Goal: Check status: Check status

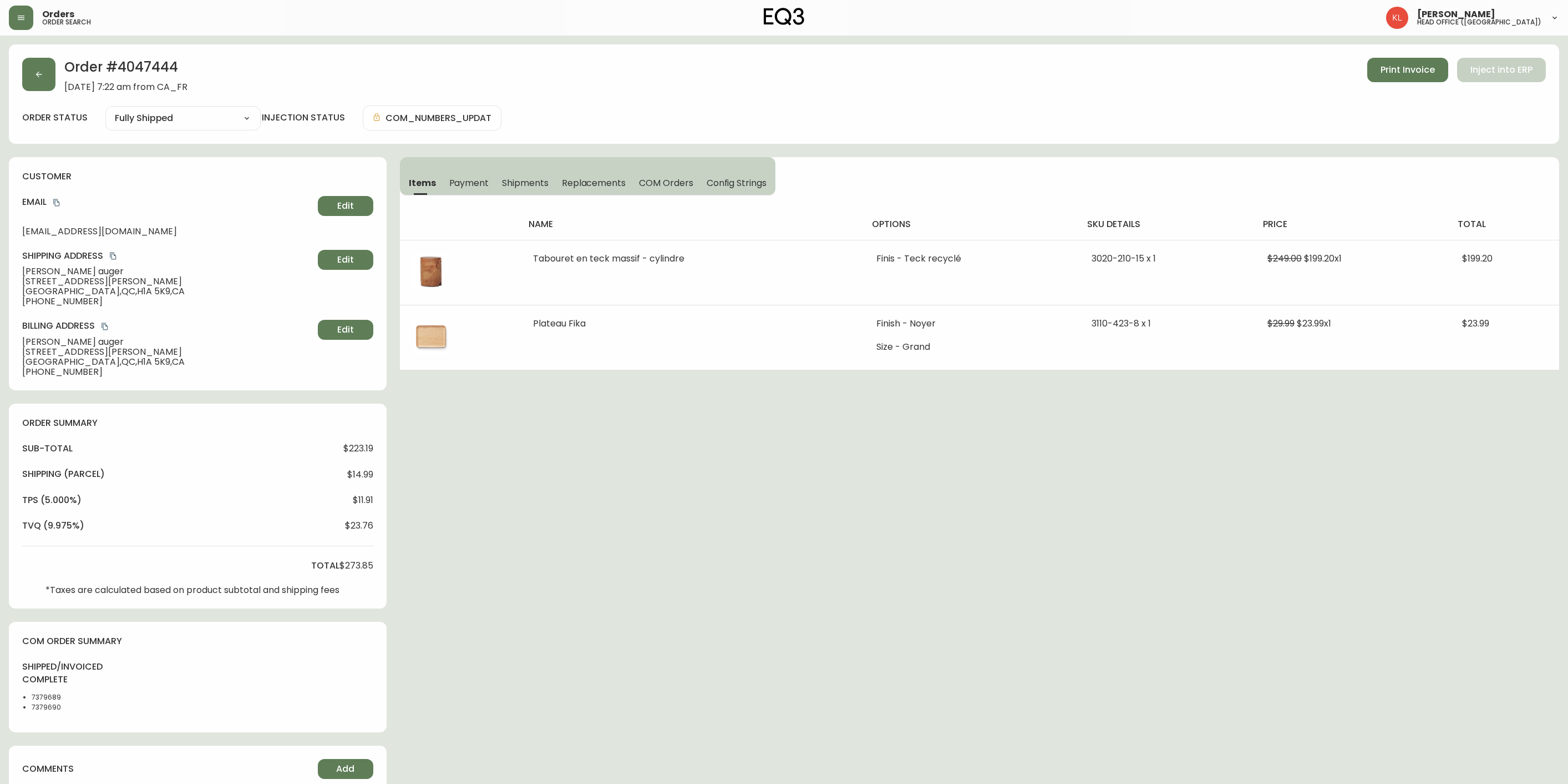
select select "FULLY_SHIPPED"
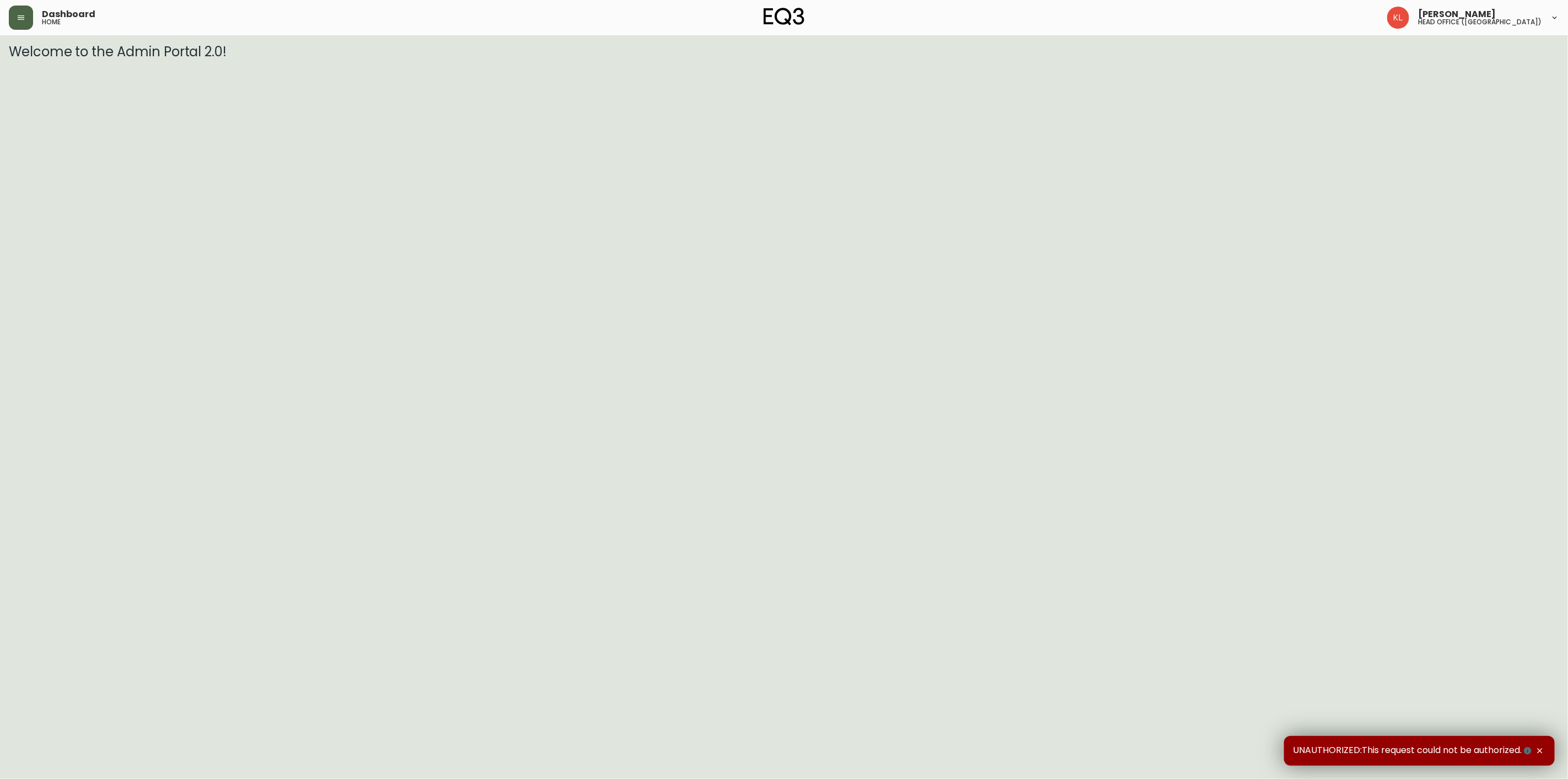
click at [21, 23] on button "button" at bounding box center [21, 17] width 24 height 24
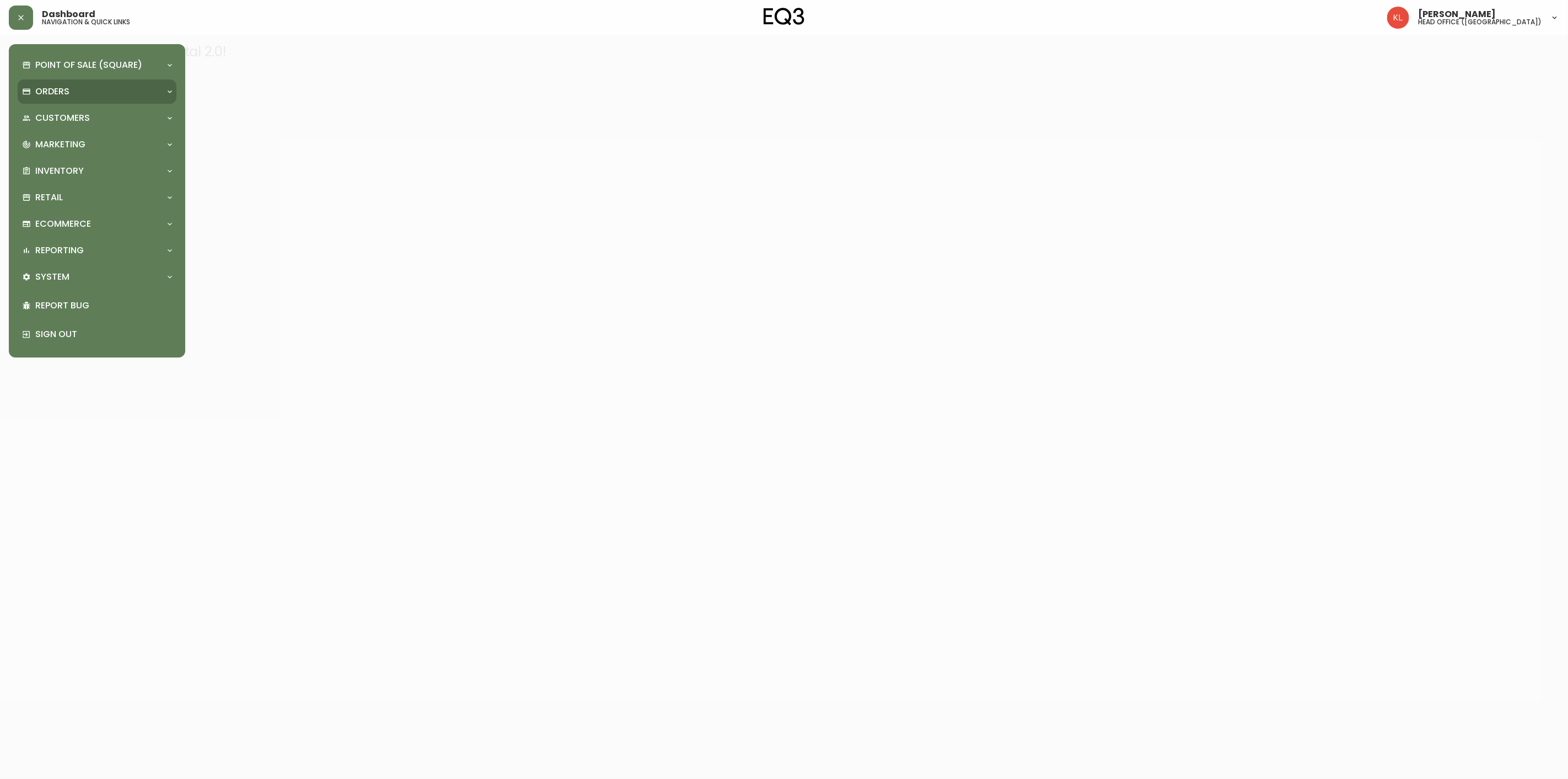
click at [42, 92] on p "Orders" at bounding box center [52, 92] width 34 height 12
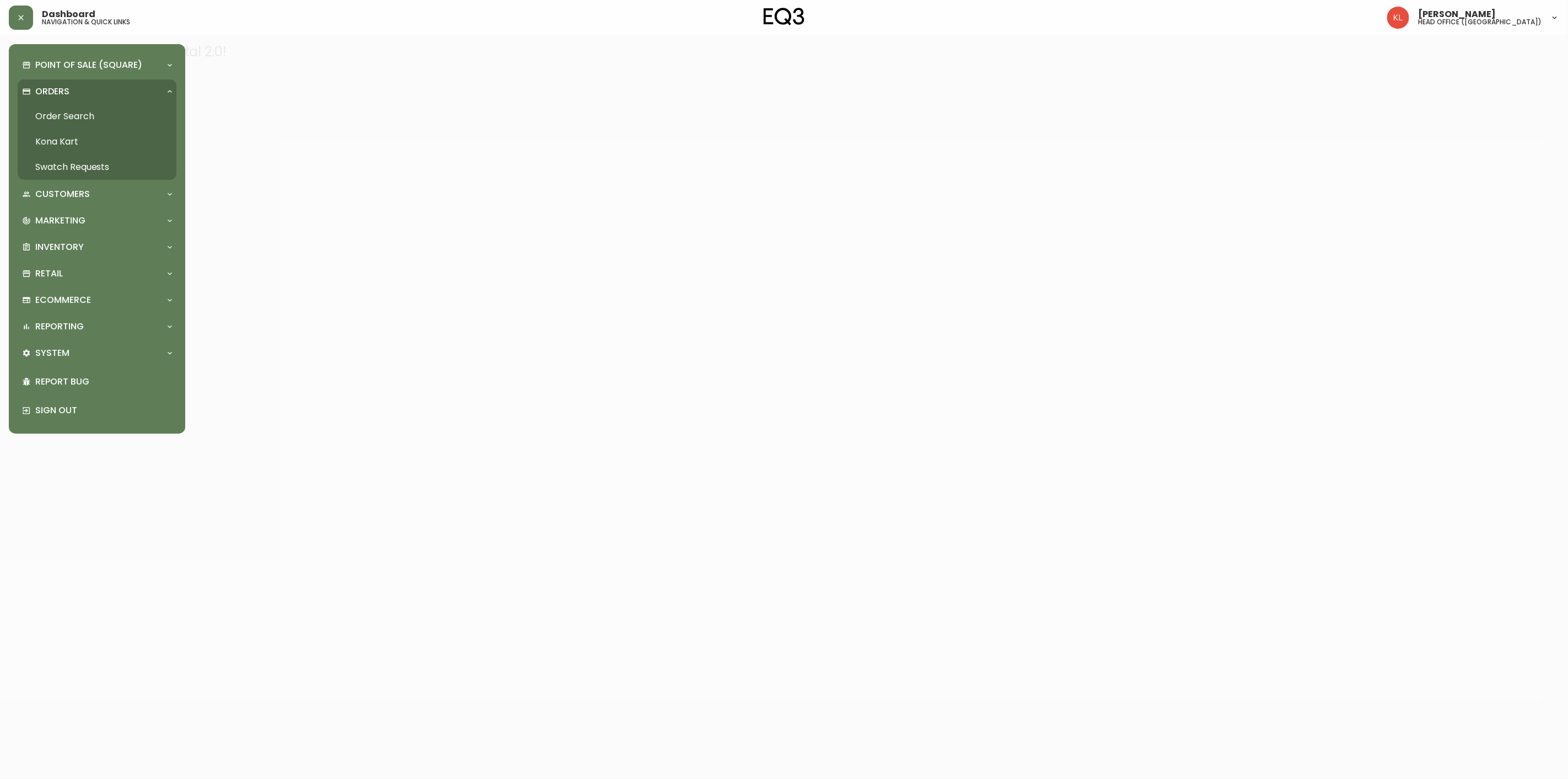
click at [91, 122] on link "Order Search" at bounding box center [97, 116] width 158 height 26
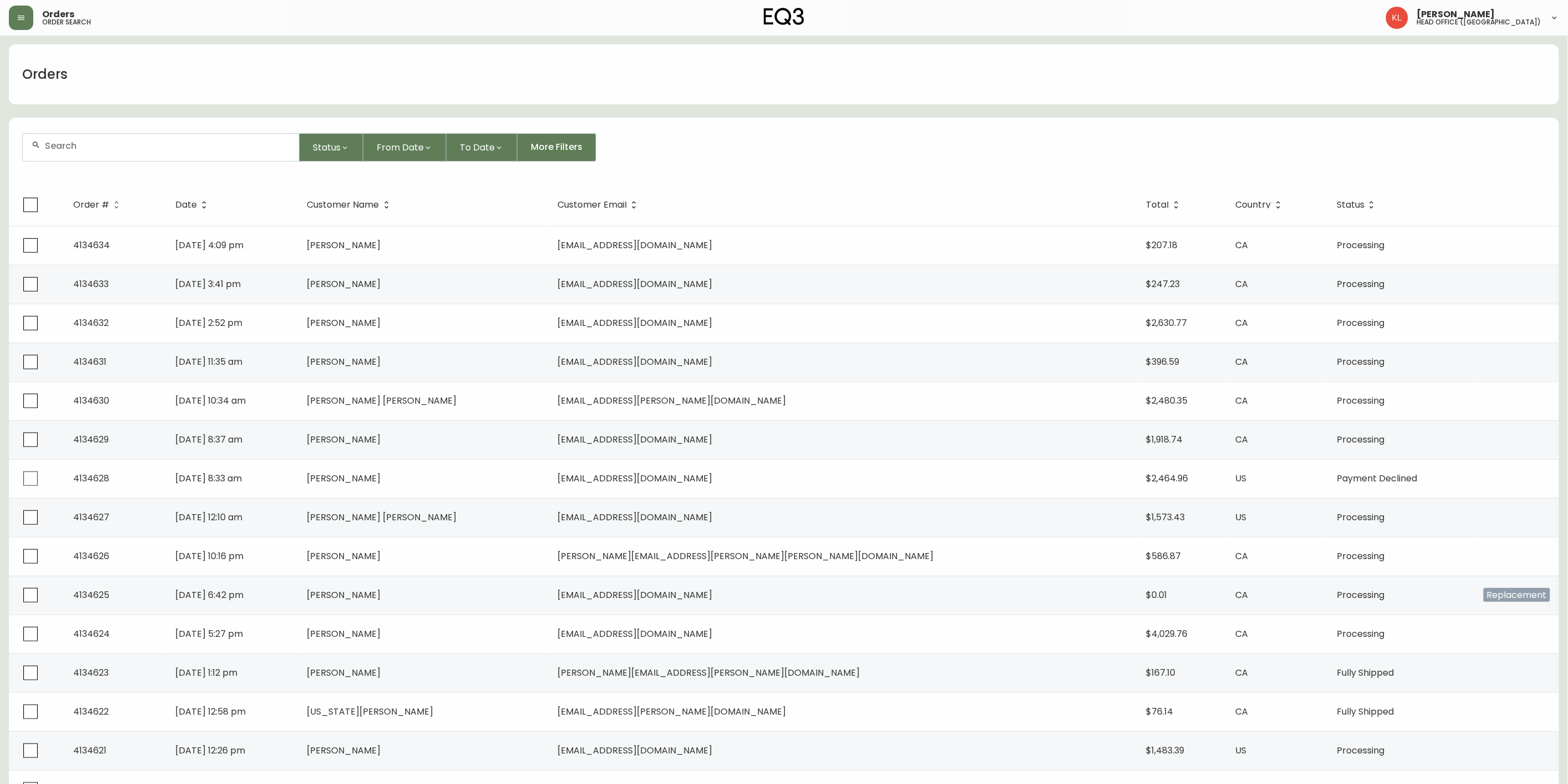
click at [71, 156] on div at bounding box center [160, 147] width 276 height 27
paste input "4133934"
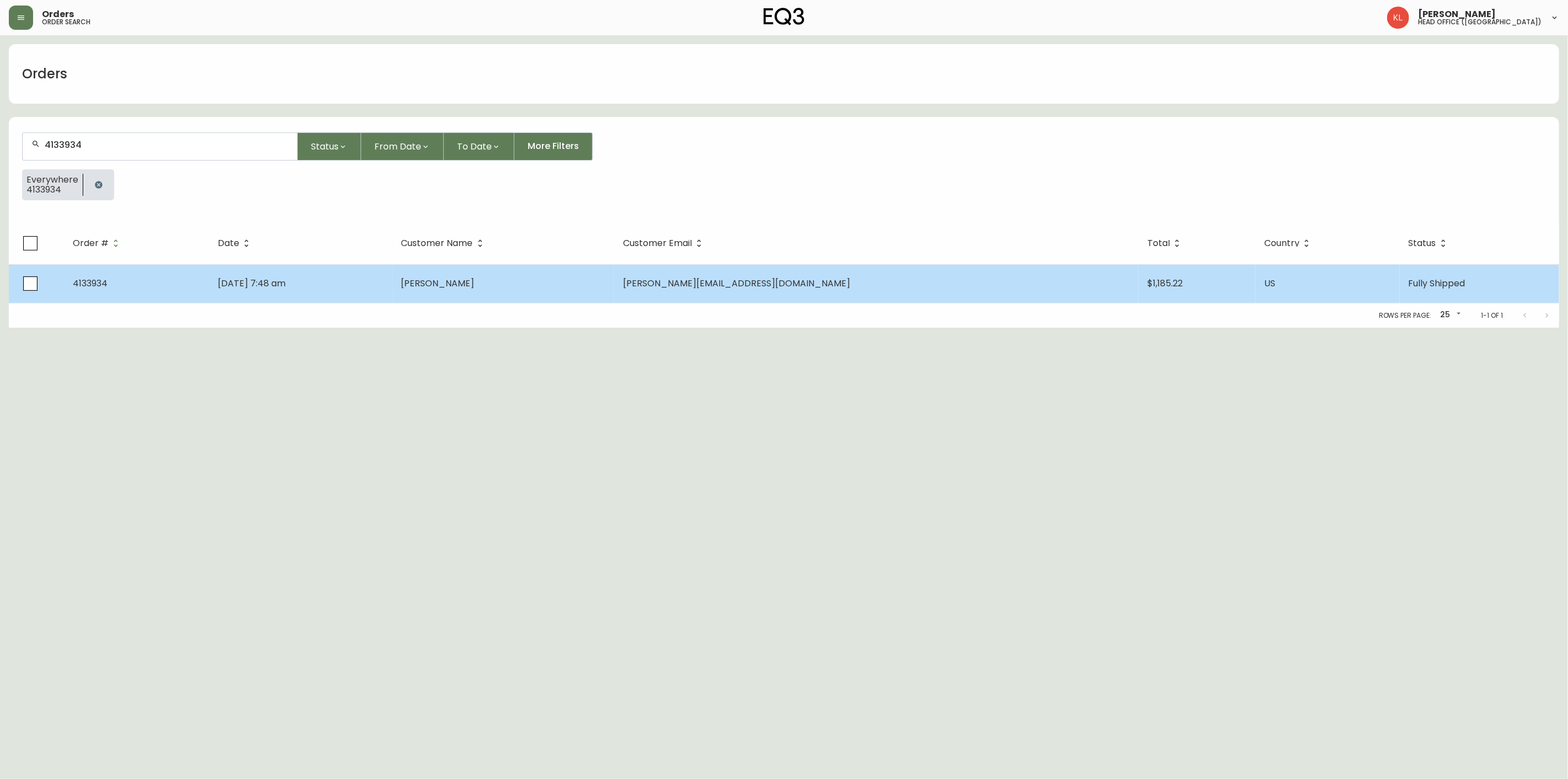
type input "4133934"
click at [380, 281] on td "Jul 03 2025, 7:48 am" at bounding box center [300, 283] width 183 height 39
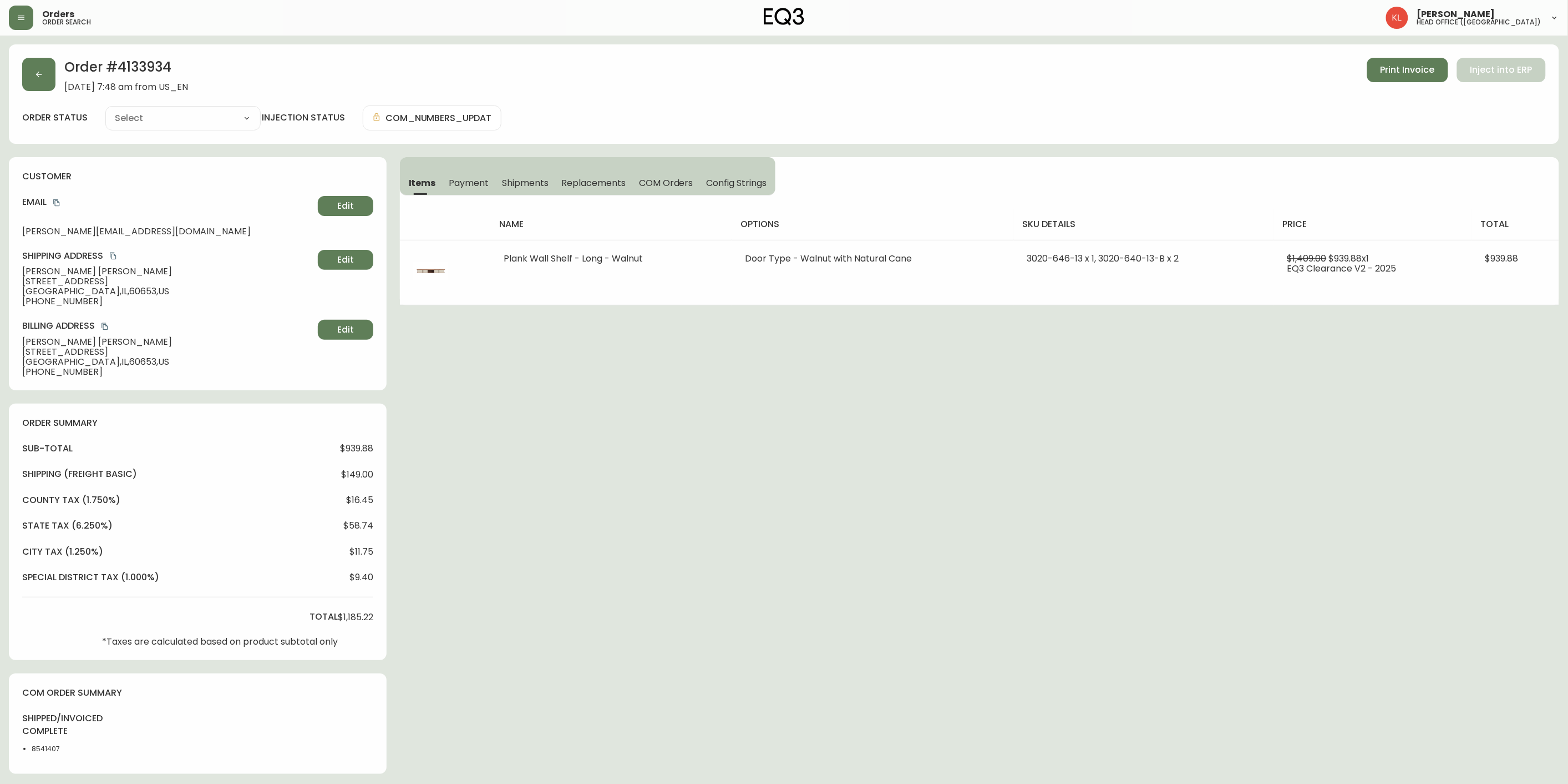
type input "Fully Shipped"
select select "FULLY_SHIPPED"
